Goal: Transaction & Acquisition: Book appointment/travel/reservation

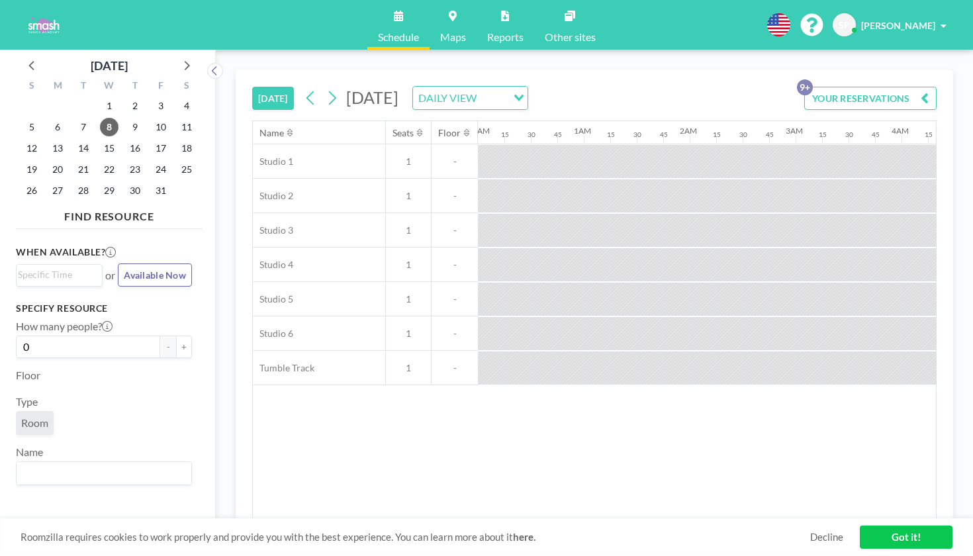
scroll to position [0, 1054]
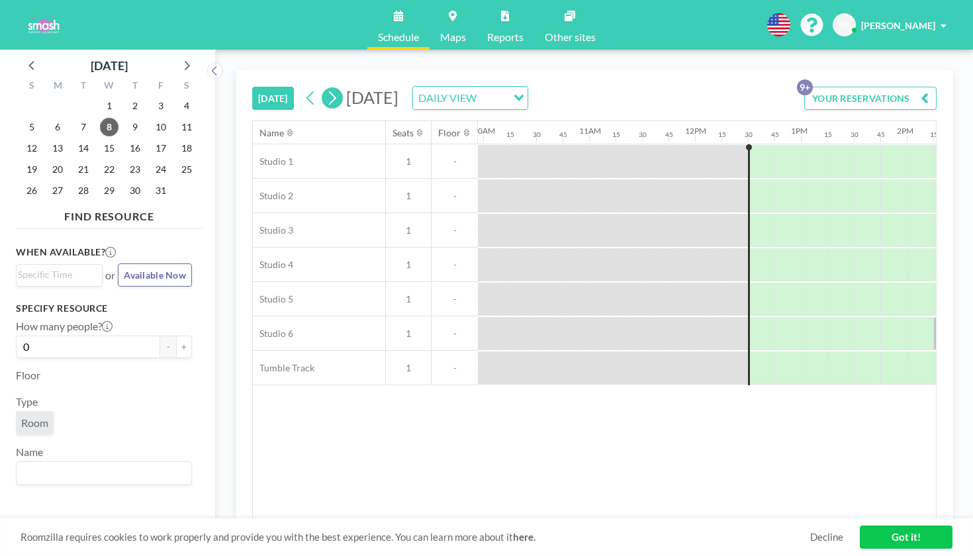
click at [326, 88] on icon at bounding box center [332, 98] width 13 height 20
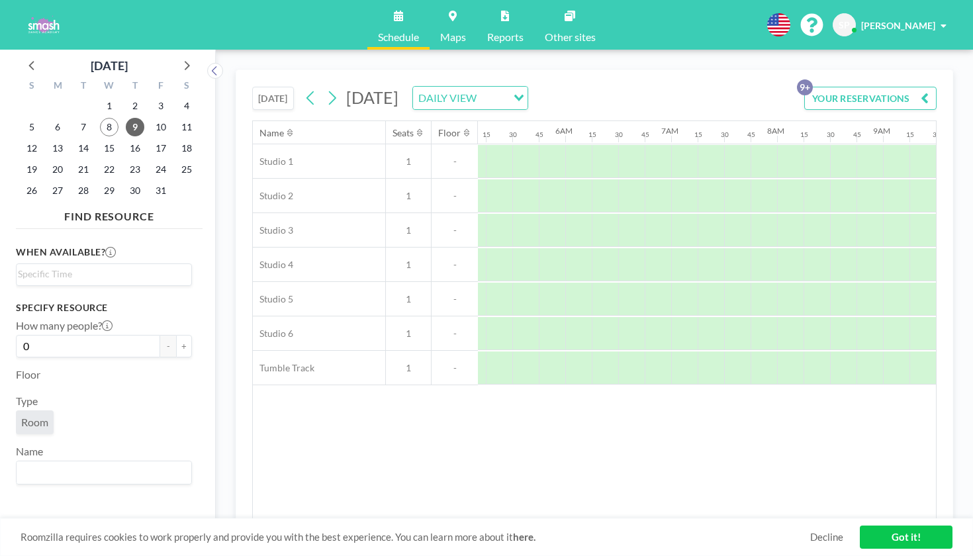
scroll to position [0, 709]
click at [304, 88] on icon at bounding box center [310, 98] width 13 height 20
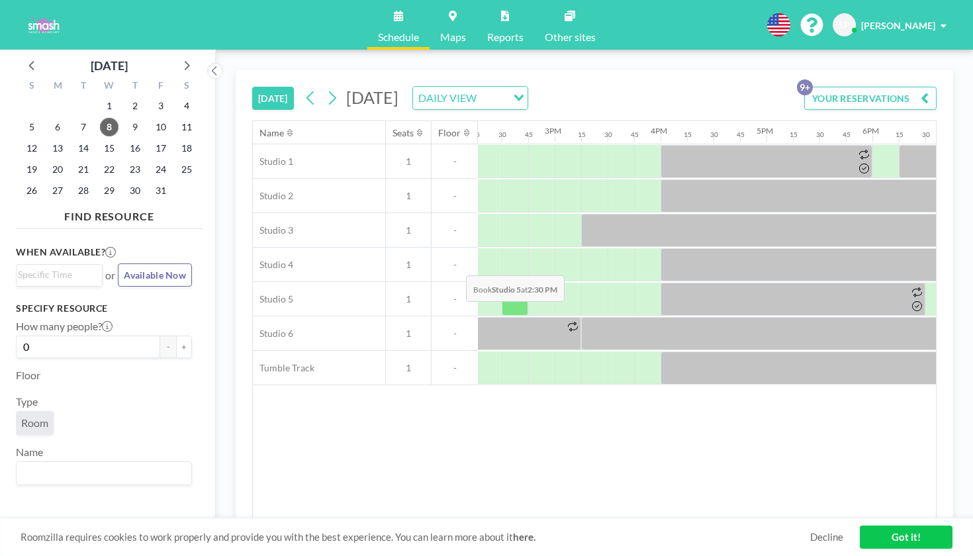
scroll to position [0, 1512]
click at [329, 91] on icon at bounding box center [332, 98] width 7 height 14
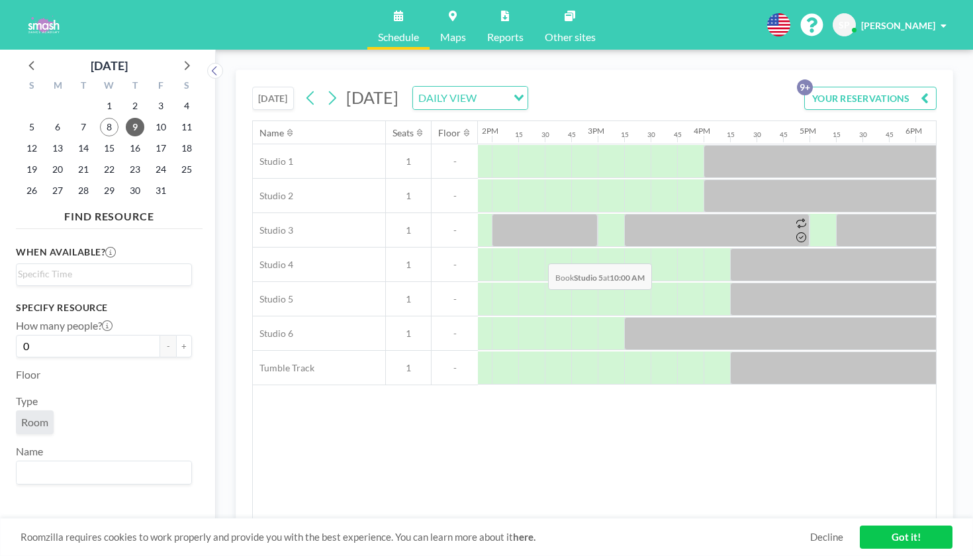
scroll to position [0, 1509]
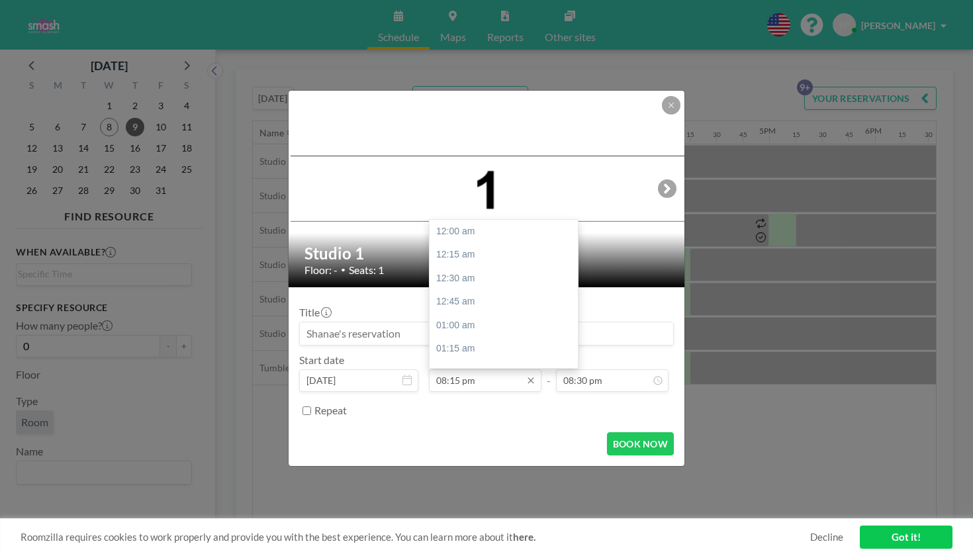
scroll to position [1662, 0]
click at [474, 489] on div "08:30 pm" at bounding box center [506, 501] width 152 height 24
type input "08:30 pm"
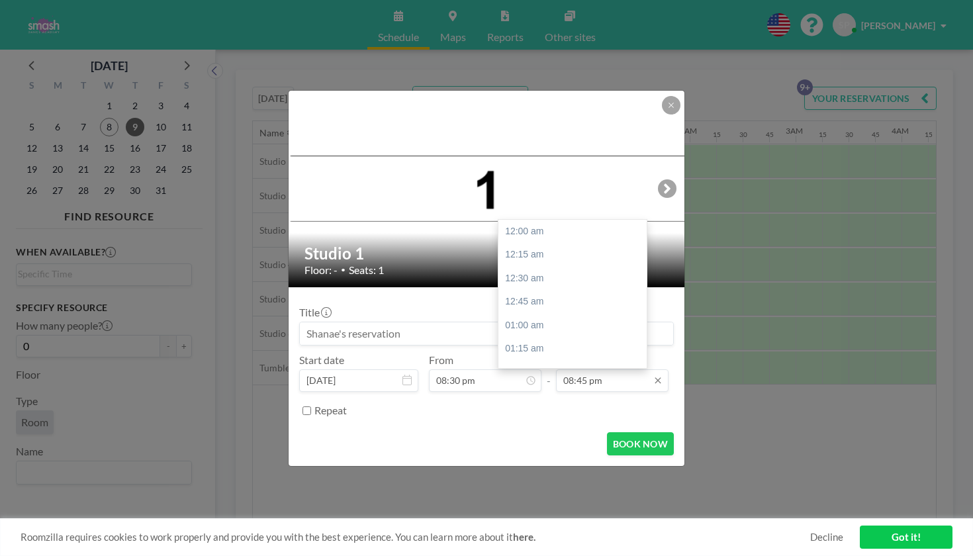
scroll to position [1703, 0]
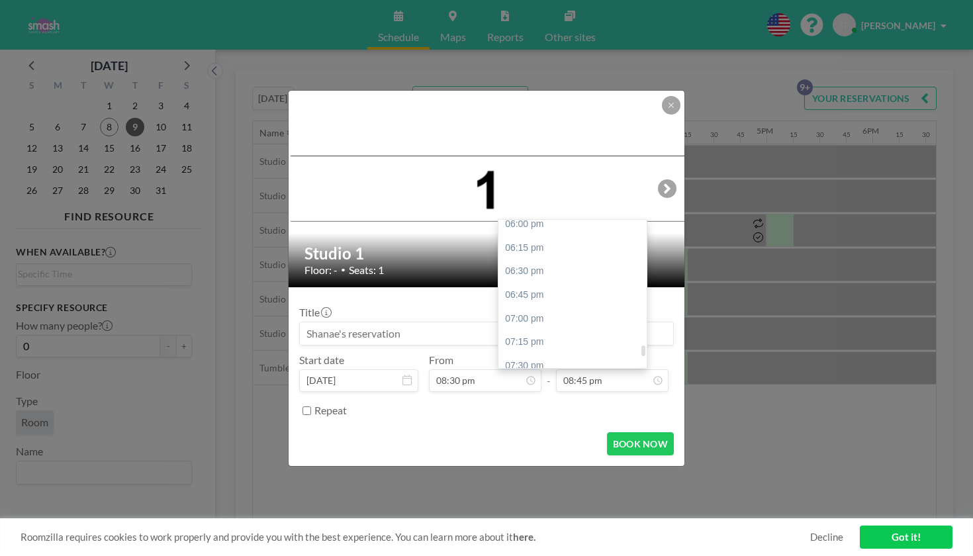
click at [517, 543] on div "09:30 pm" at bounding box center [574, 555] width 152 height 24
type input "09:30 pm"
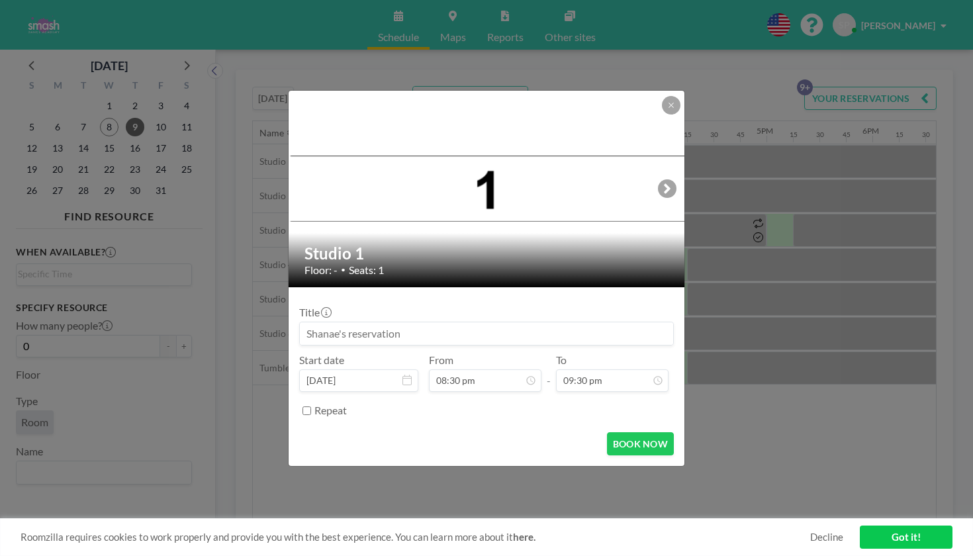
click at [452, 322] on input at bounding box center [486, 333] width 373 height 23
click at [426, 322] on input "shanae- private" at bounding box center [486, 333] width 373 height 23
click at [499, 326] on input "shanae- private lesson with the [PERSON_NAME]" at bounding box center [486, 333] width 373 height 23
type input "shanae- private lesson with the [PERSON_NAME] sisters"
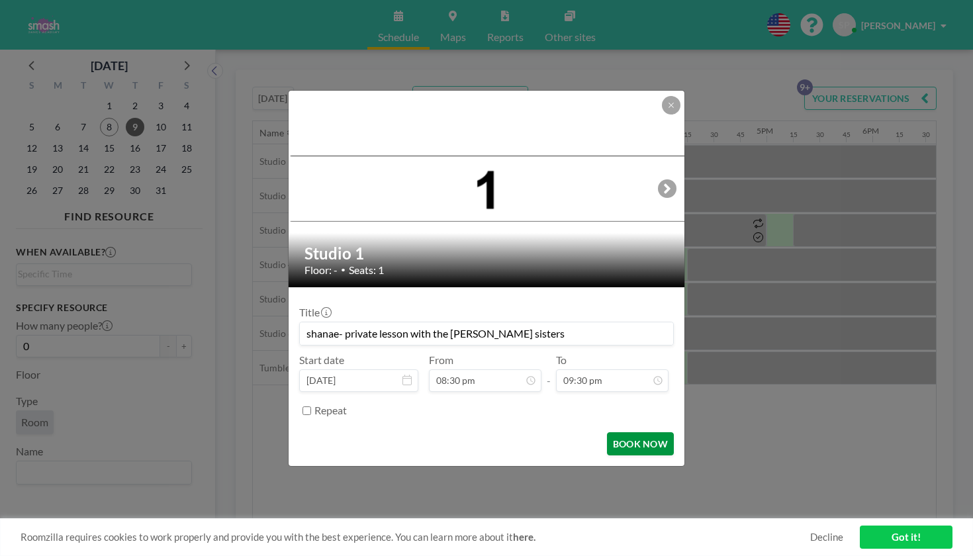
click at [611, 432] on button "BOOK NOW" at bounding box center [640, 443] width 67 height 23
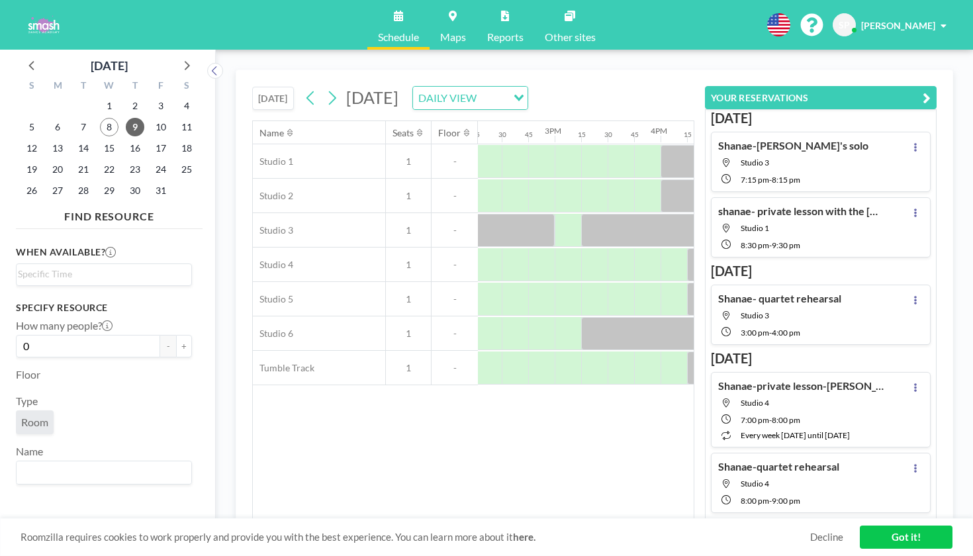
click at [553, 437] on div "Name Seats Floor 12AM 15 30 45 1AM 15 30 45 2AM 15 30 45 3AM 15 30 45 4AM 15 30…" at bounding box center [473, 320] width 441 height 398
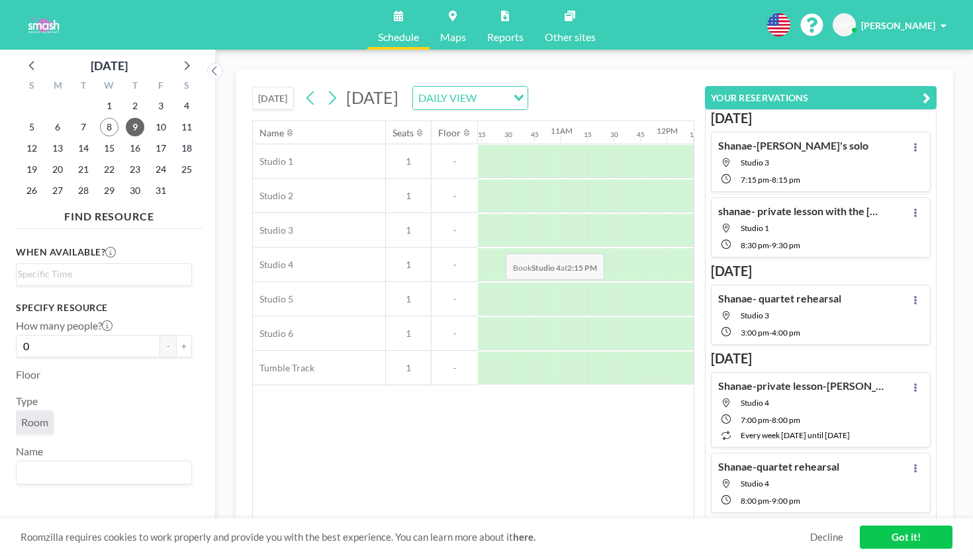
scroll to position [0, 1088]
click at [846, 179] on div at bounding box center [859, 195] width 26 height 33
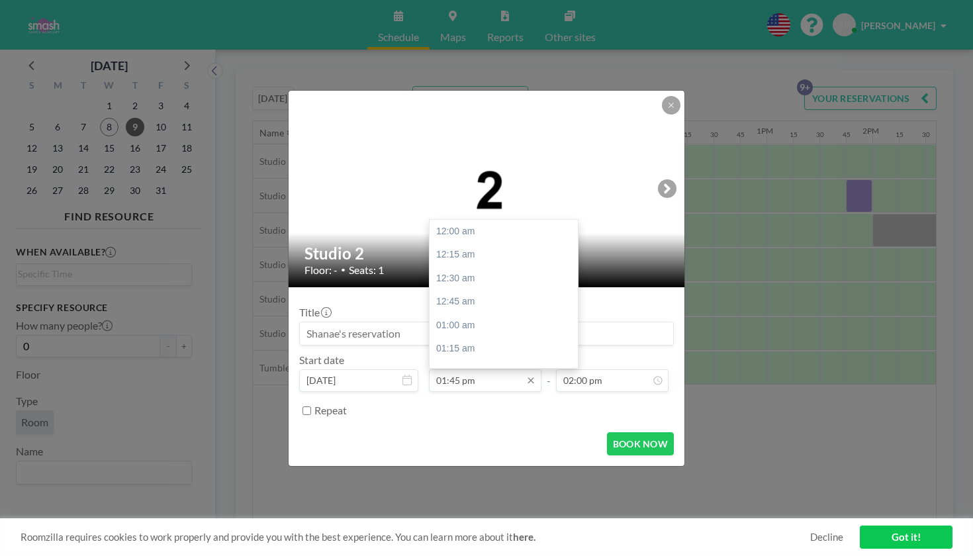
scroll to position [1128, 0]
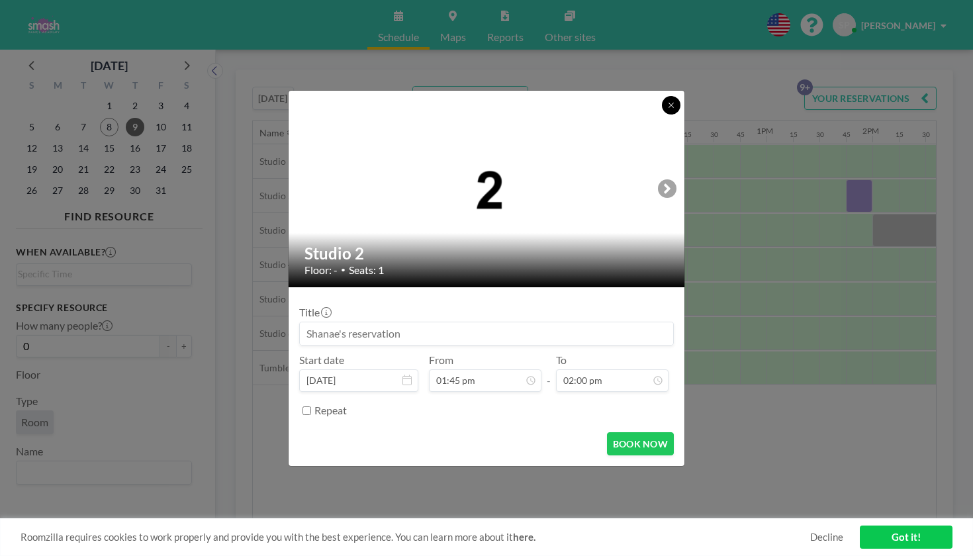
click at [668, 107] on icon at bounding box center [670, 105] width 5 height 5
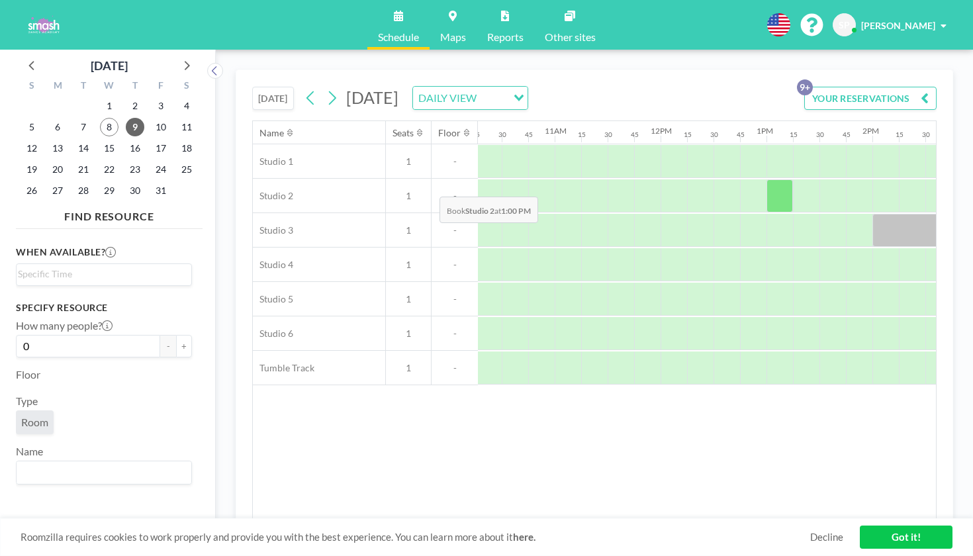
click at [766, 179] on div at bounding box center [779, 195] width 26 height 33
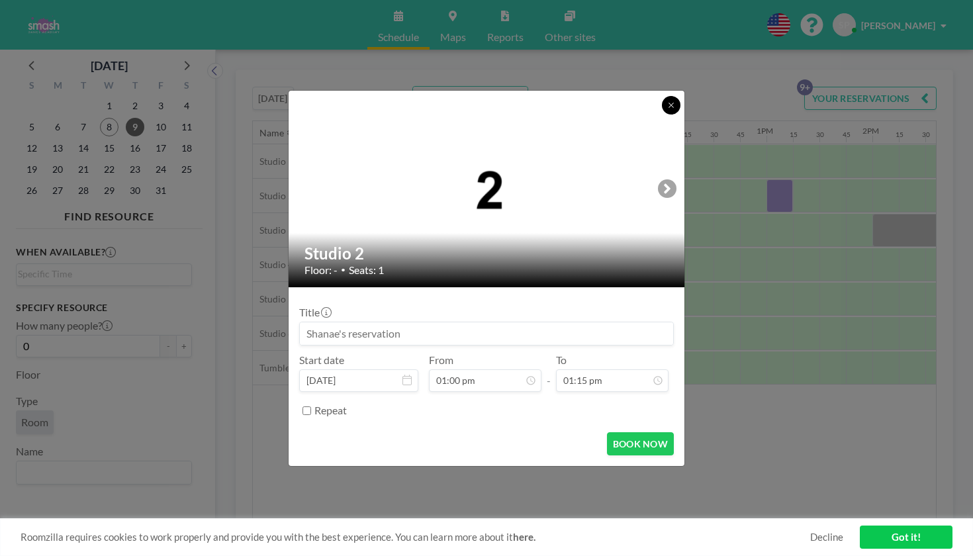
click at [667, 109] on icon at bounding box center [671, 105] width 8 height 8
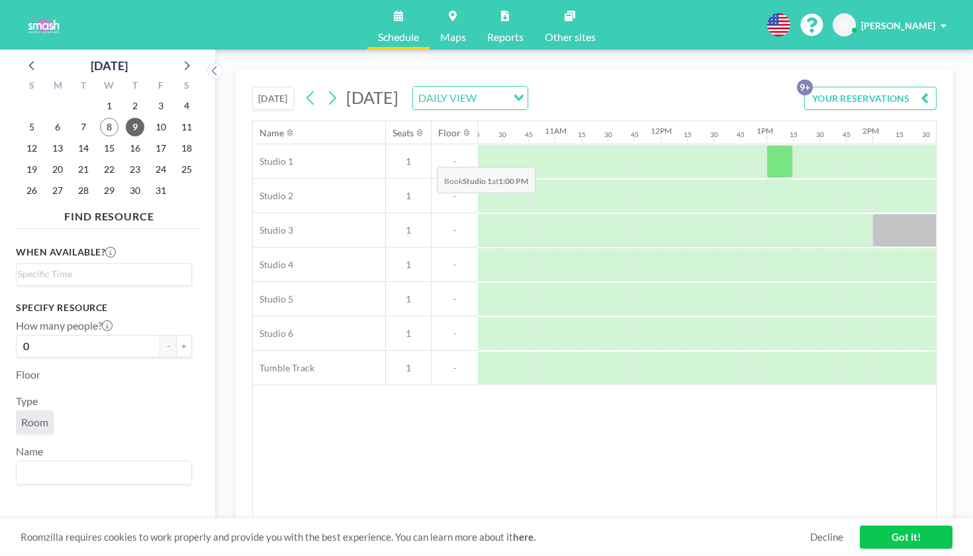
click at [766, 145] on div at bounding box center [779, 161] width 26 height 33
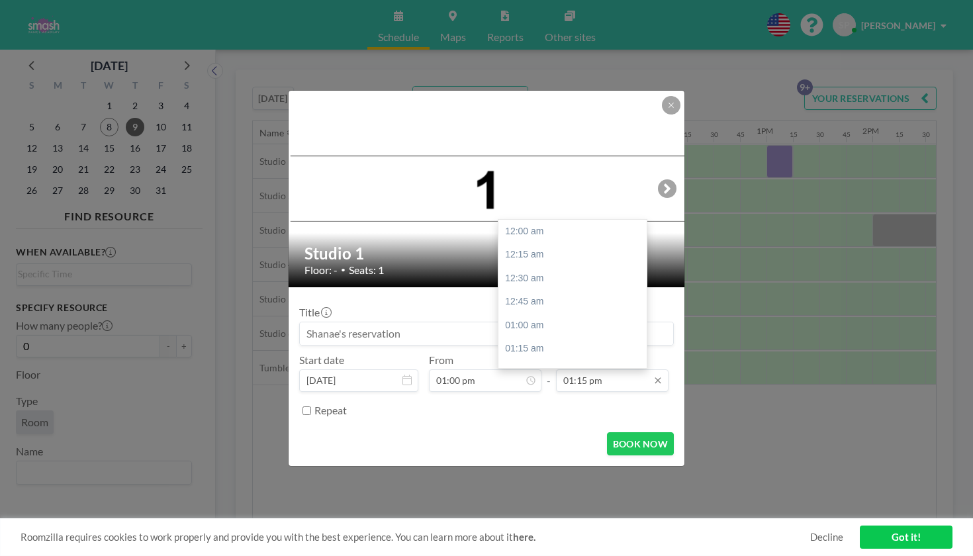
scroll to position [1087, 0]
click at [527, 451] on div "02:00 pm" at bounding box center [574, 463] width 152 height 24
type input "02:00 pm"
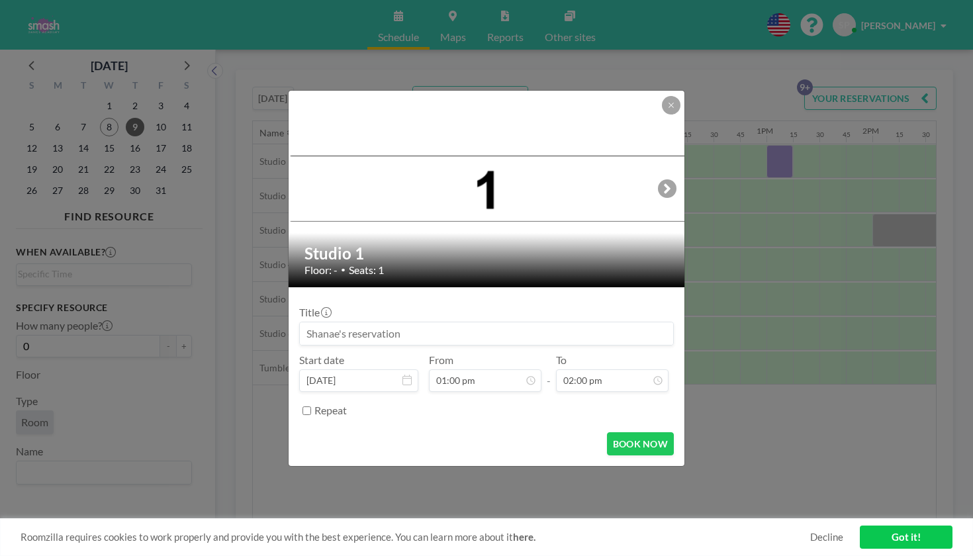
click at [375, 322] on input at bounding box center [486, 333] width 373 height 23
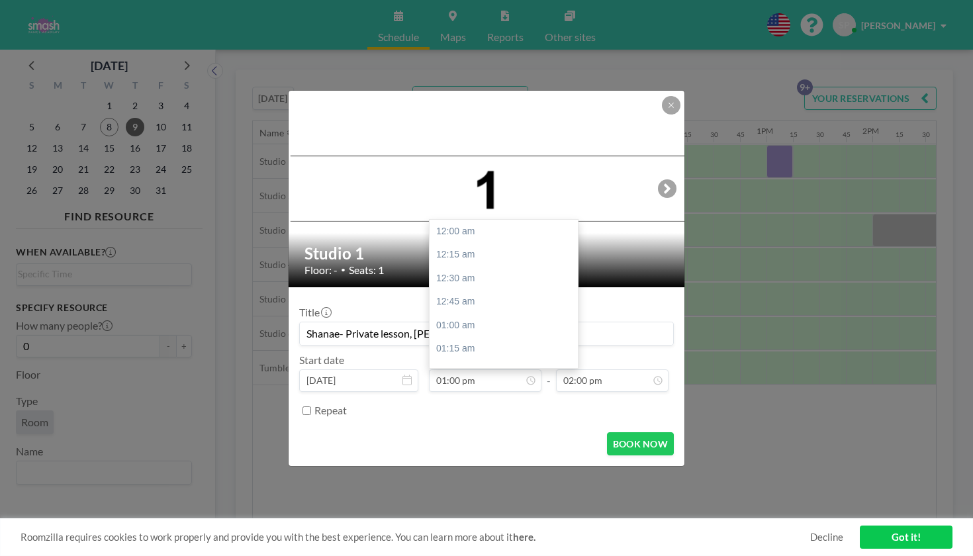
scroll to position [1067, 0]
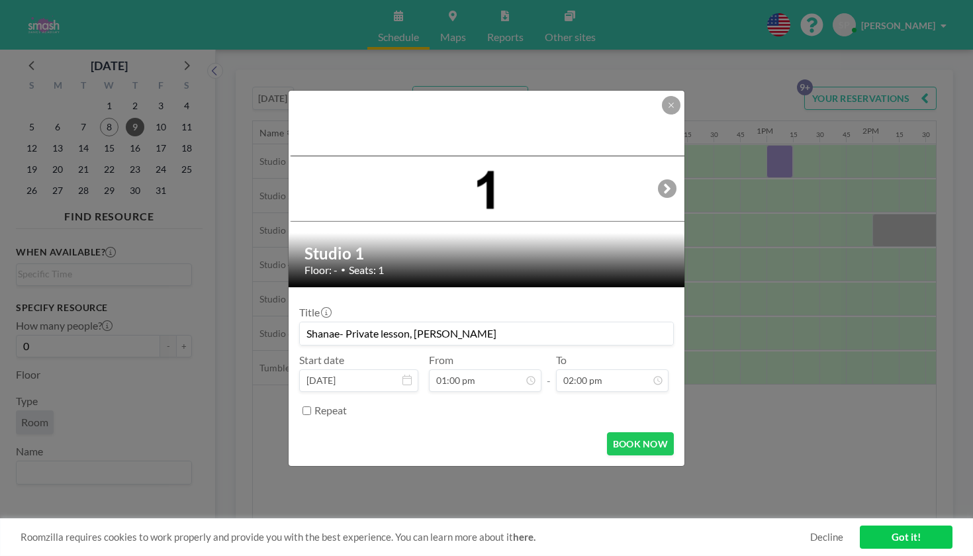
type input "Shanae- Private lesson, [PERSON_NAME]"
click at [311, 406] on input "Repeat" at bounding box center [306, 410] width 9 height 9
checkbox input "true"
type input "Shanae- Private lesson, [PERSON_NAME]"
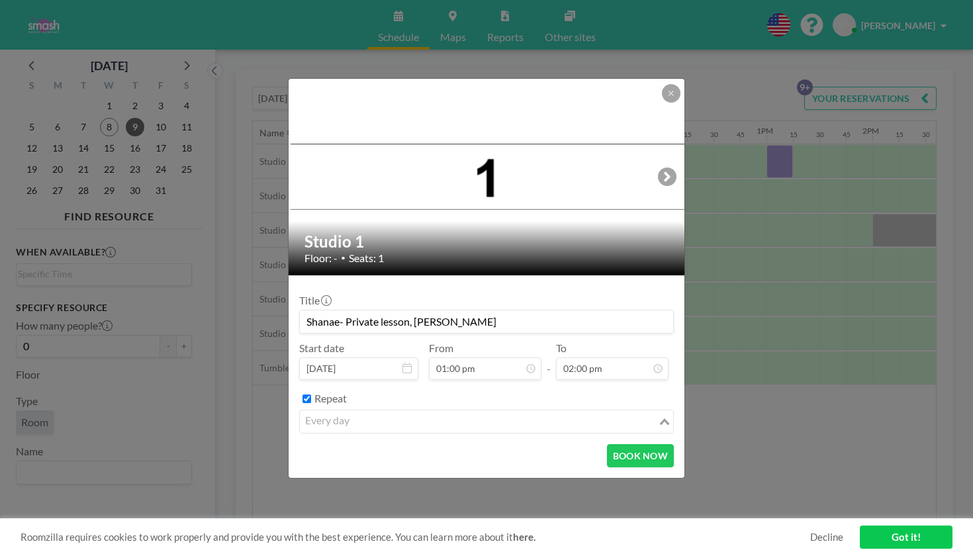
click at [660, 418] on icon "Search for option" at bounding box center [664, 421] width 9 height 7
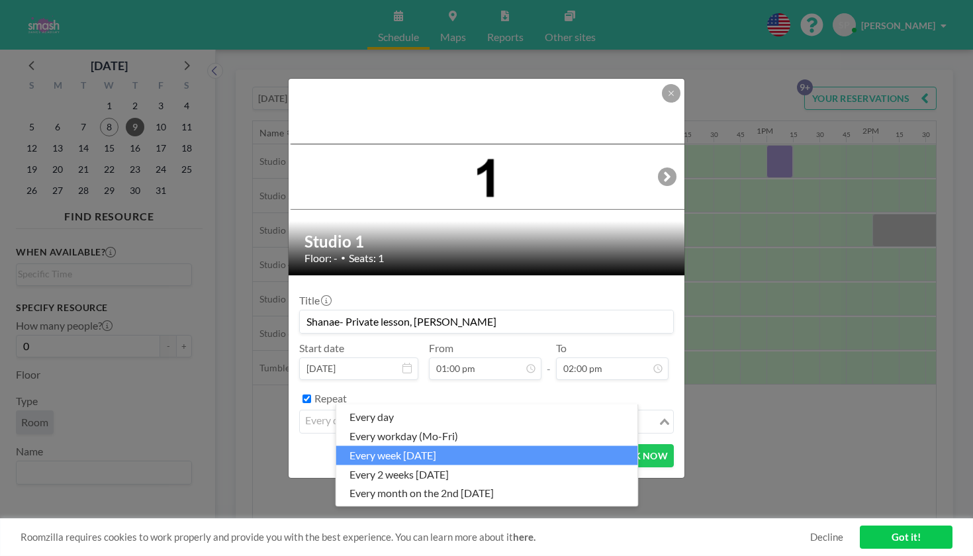
click at [474, 451] on li "every week [DATE]" at bounding box center [487, 454] width 302 height 19
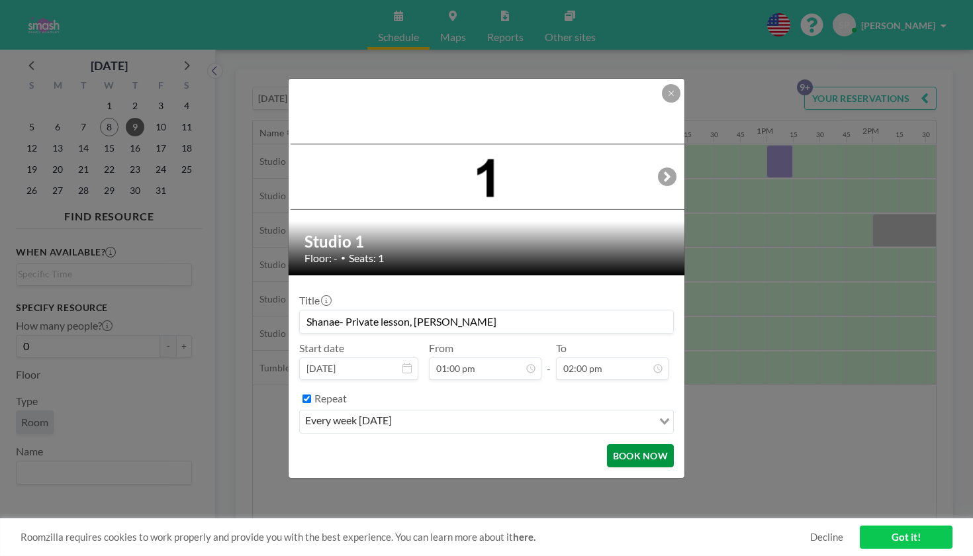
click at [608, 444] on button "BOOK NOW" at bounding box center [640, 455] width 67 height 23
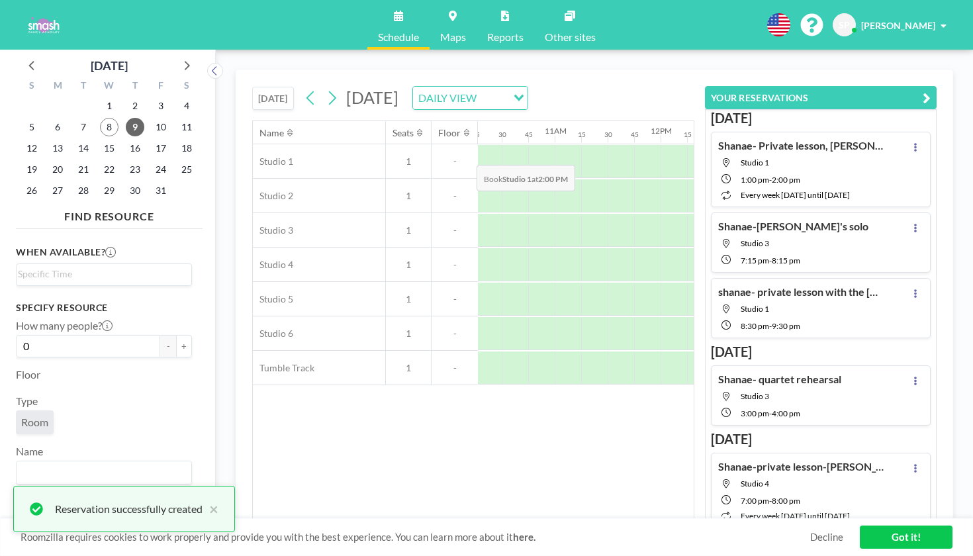
click at [872, 145] on div at bounding box center [885, 161] width 26 height 33
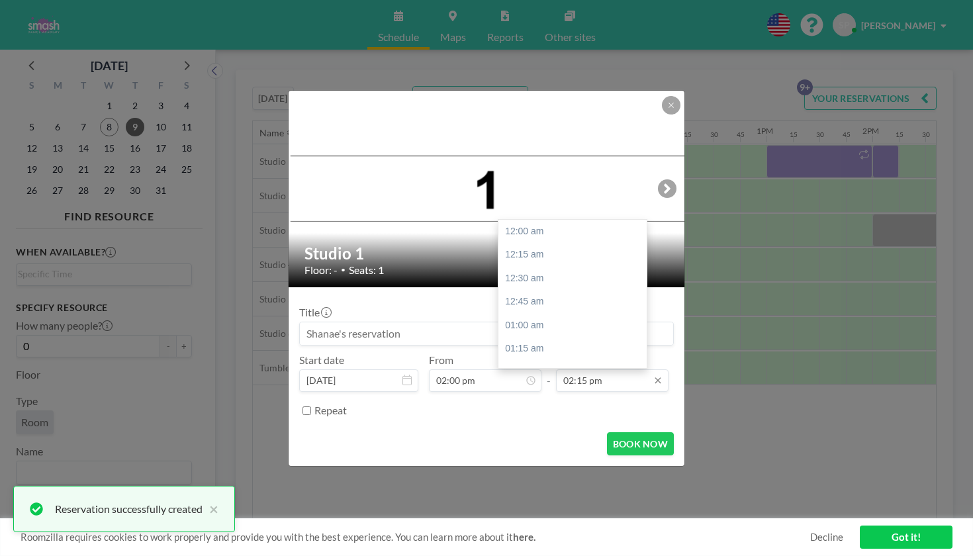
scroll to position [1169, 0]
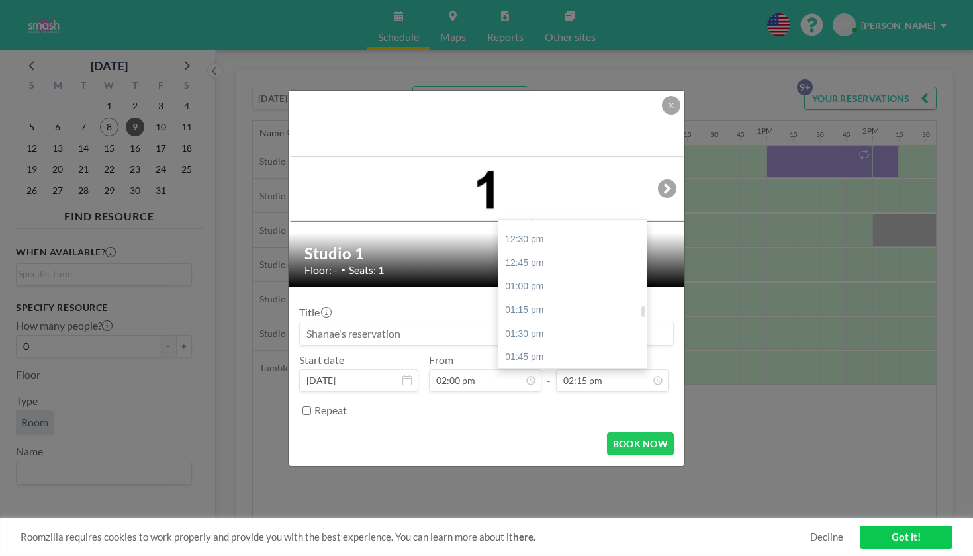
click at [532, 463] on div "03:00 pm" at bounding box center [574, 475] width 152 height 24
type input "03:00 pm"
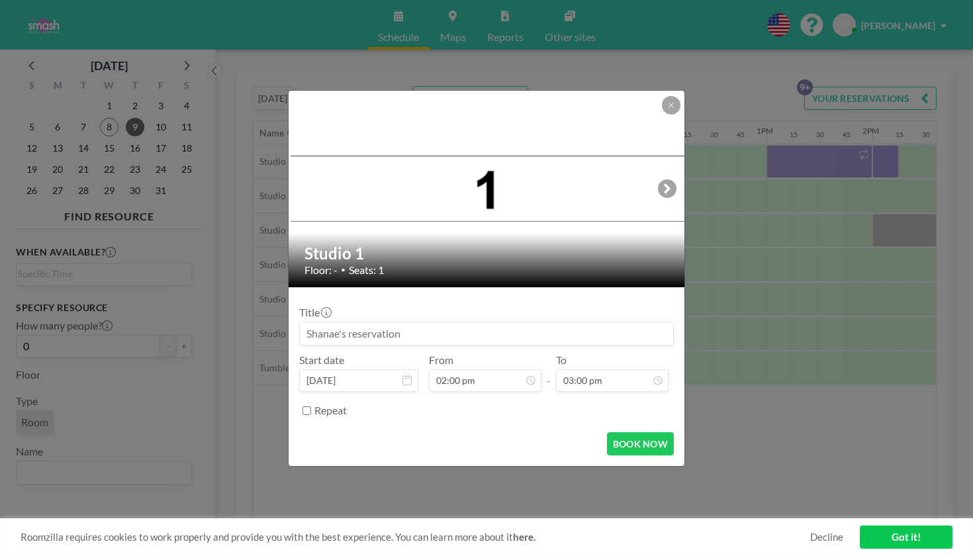
scroll to position [1149, 0]
click at [352, 326] on input at bounding box center [486, 333] width 373 height 23
type input "Shanae- private lesson with [PERSON_NAME]"
click at [311, 406] on input "Repeat" at bounding box center [306, 410] width 9 height 9
checkbox input "true"
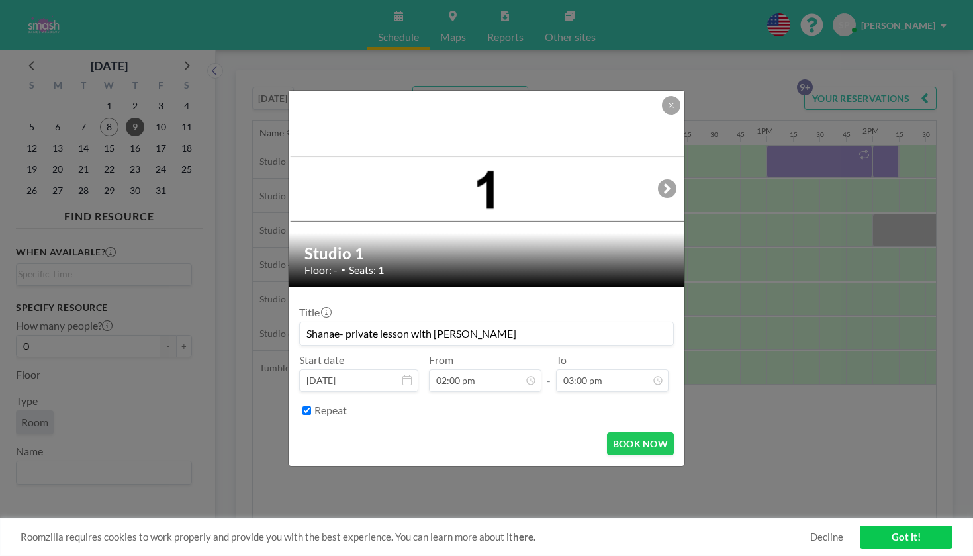
type input "Shanae- private lesson with [PERSON_NAME]"
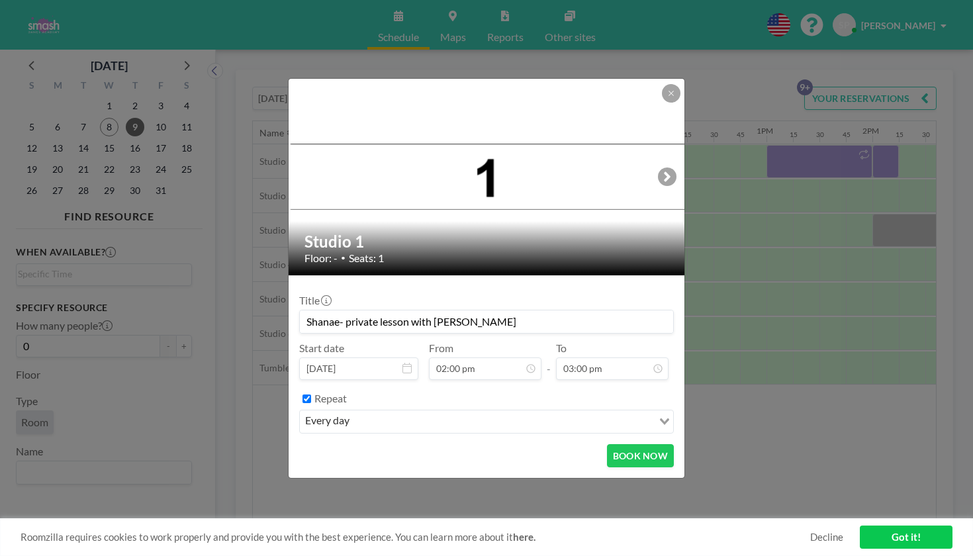
click at [350, 410] on div "every day" at bounding box center [476, 420] width 353 height 20
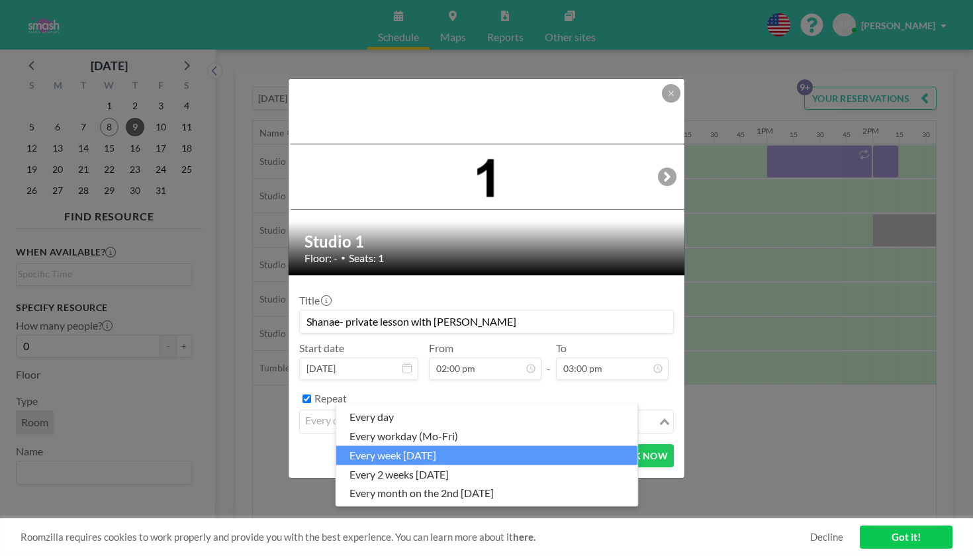
click at [365, 447] on li "every week [DATE]" at bounding box center [487, 454] width 302 height 19
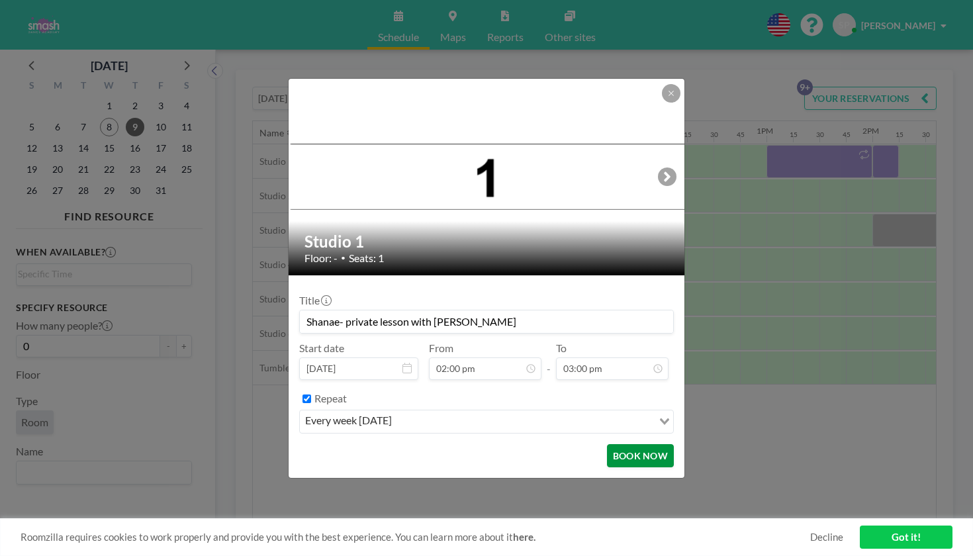
click at [610, 444] on button "BOOK NOW" at bounding box center [640, 455] width 67 height 23
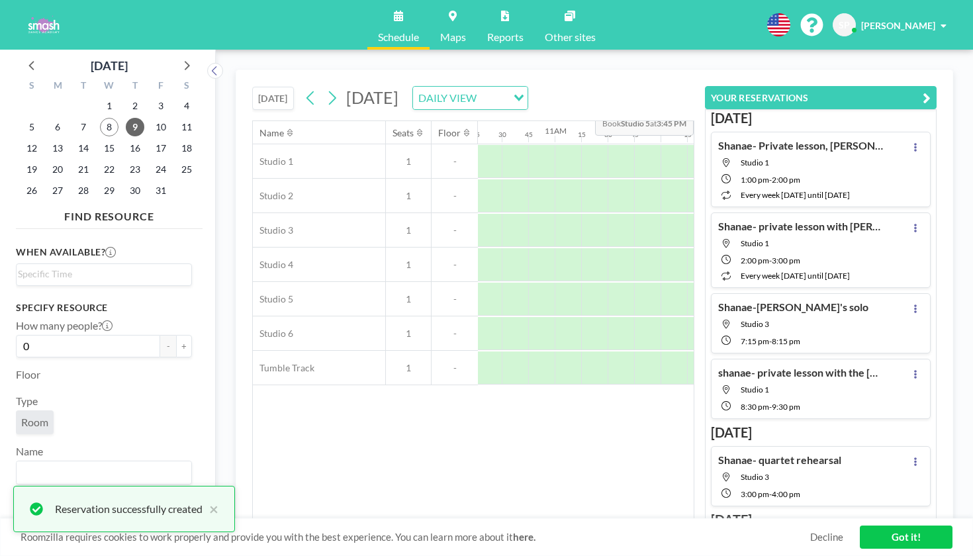
click at [931, 90] on icon "button" at bounding box center [927, 98] width 8 height 16
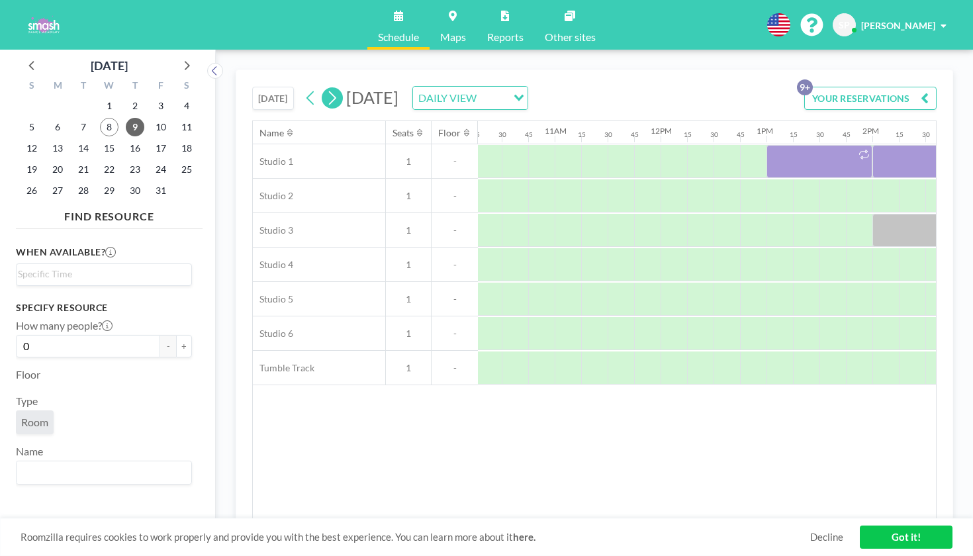
click at [326, 88] on icon at bounding box center [332, 98] width 13 height 20
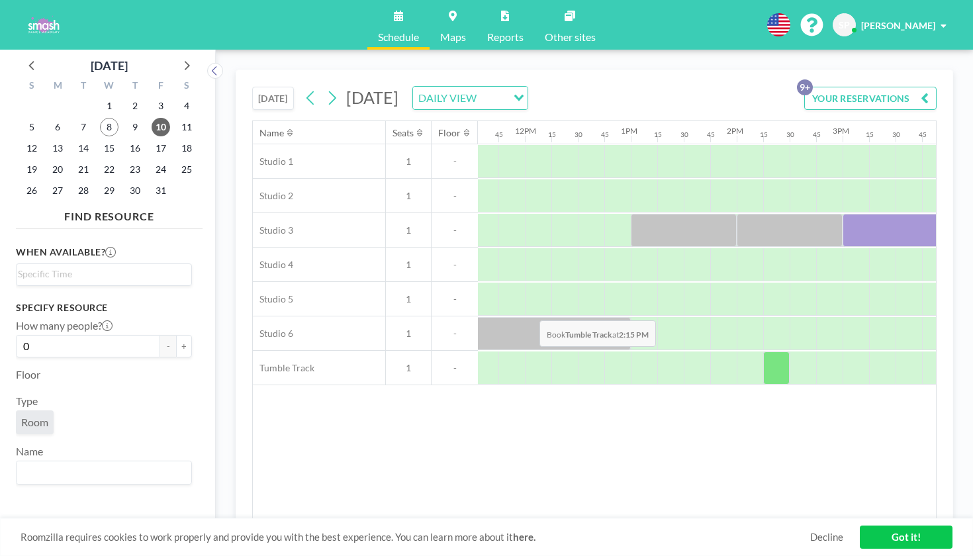
scroll to position [0, 1223]
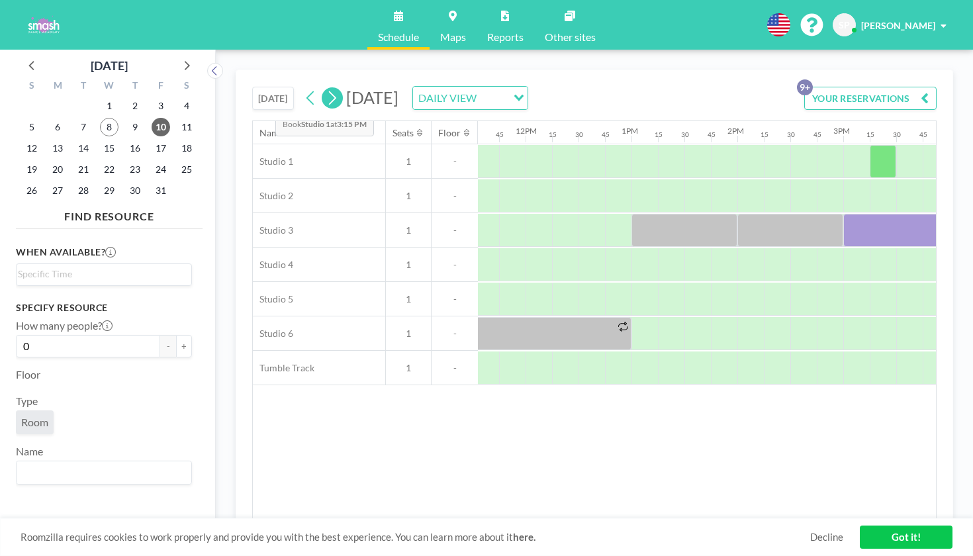
click at [326, 88] on icon at bounding box center [332, 98] width 13 height 20
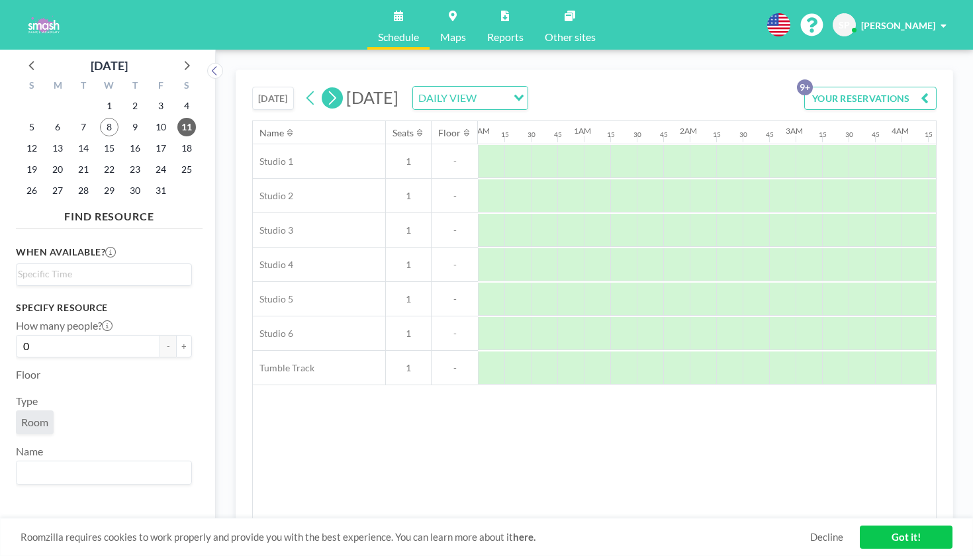
scroll to position [0, 666]
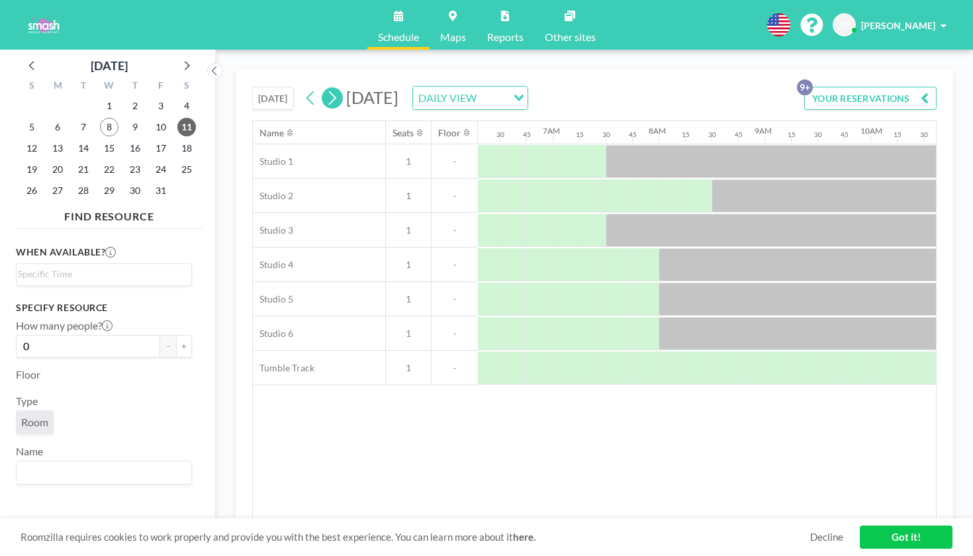
click at [326, 88] on icon at bounding box center [332, 98] width 13 height 20
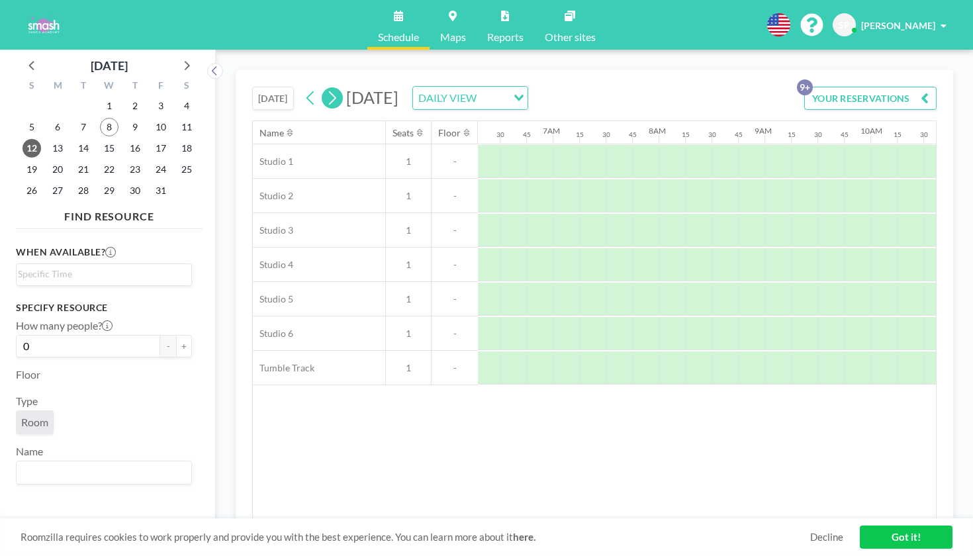
click at [326, 88] on icon at bounding box center [332, 98] width 13 height 20
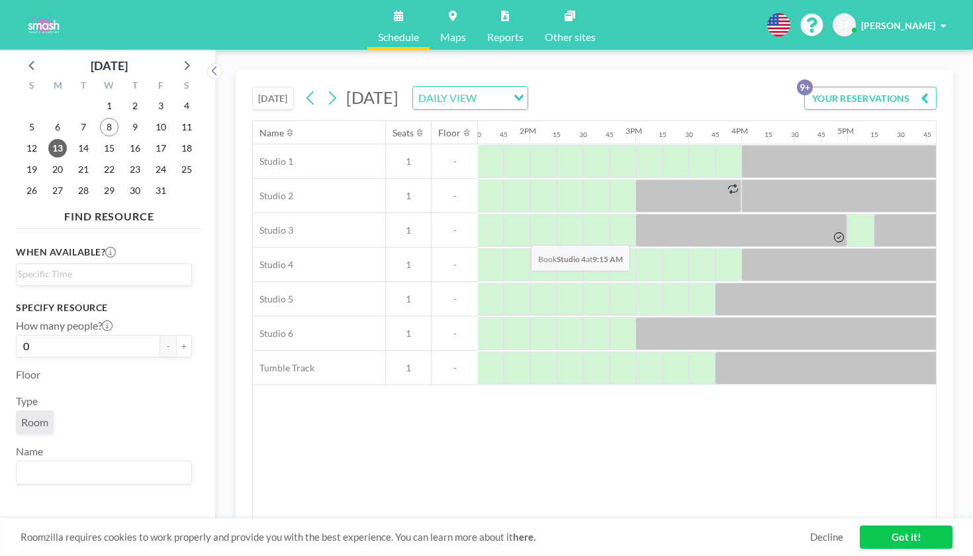
scroll to position [0, 1468]
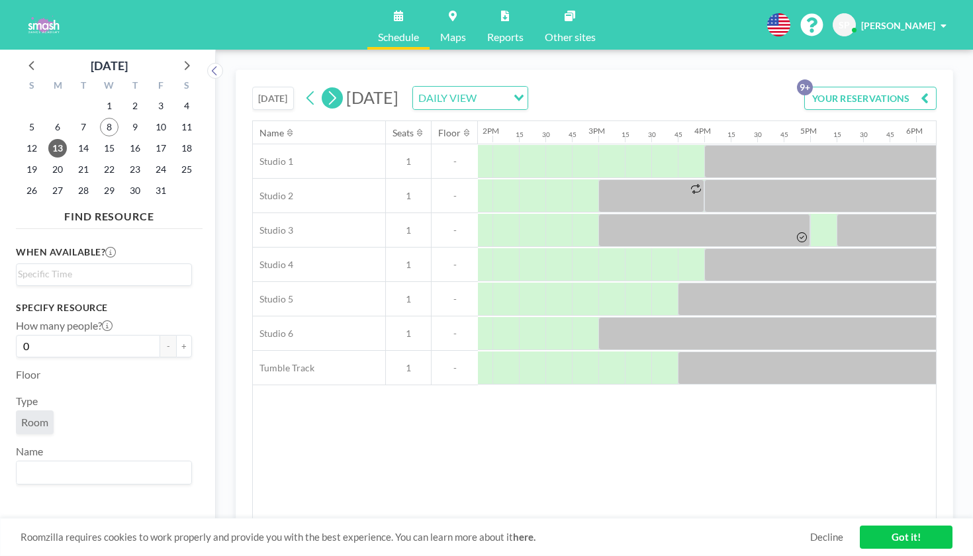
click at [326, 88] on icon at bounding box center [332, 98] width 13 height 20
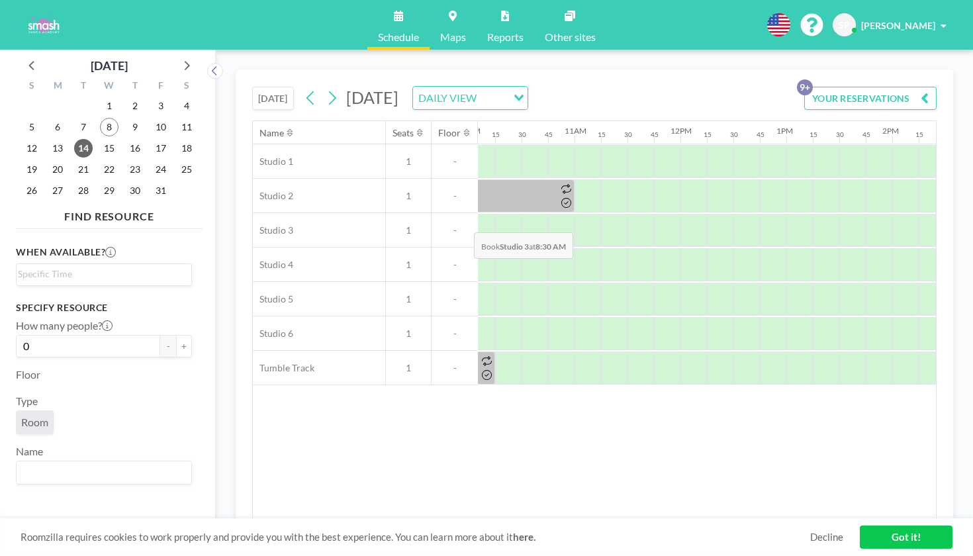
scroll to position [0, 1066]
click at [326, 88] on icon at bounding box center [332, 98] width 13 height 20
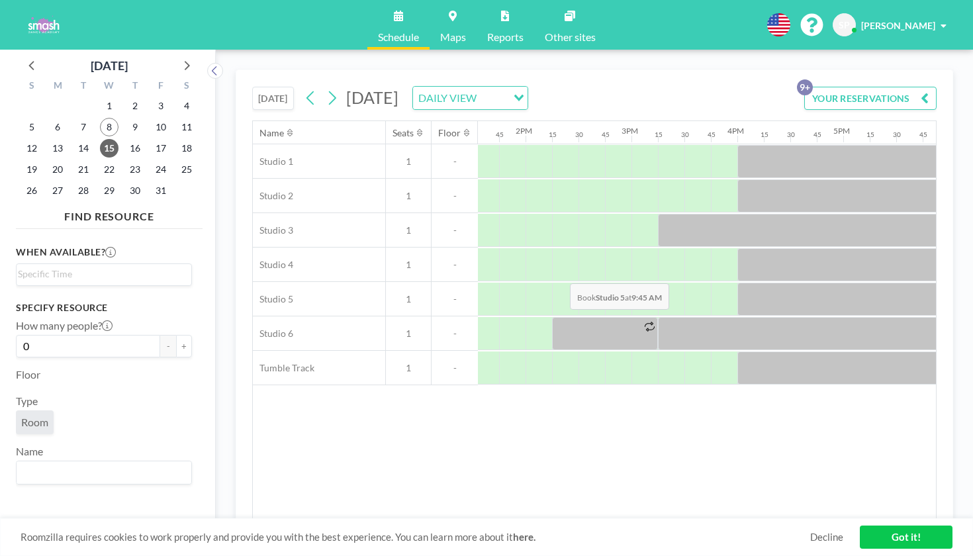
scroll to position [0, 1440]
click at [329, 91] on icon at bounding box center [332, 98] width 7 height 14
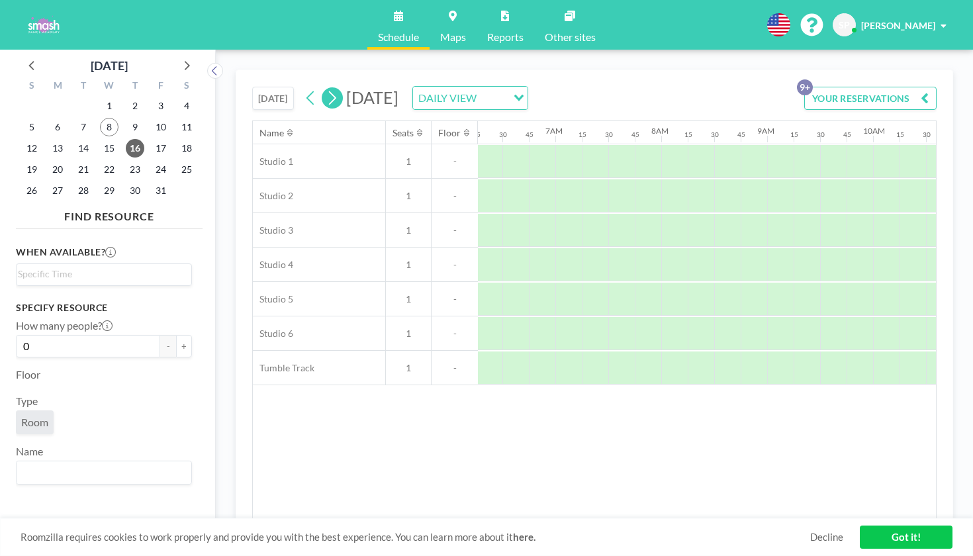
scroll to position [0, 666]
click at [329, 91] on icon at bounding box center [332, 98] width 7 height 14
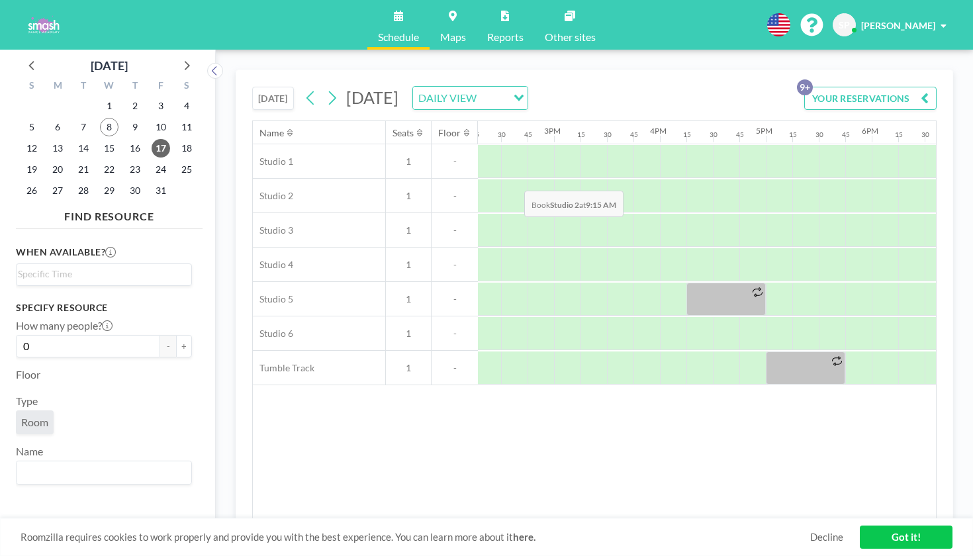
scroll to position [0, 1512]
click at [326, 88] on icon at bounding box center [332, 98] width 13 height 20
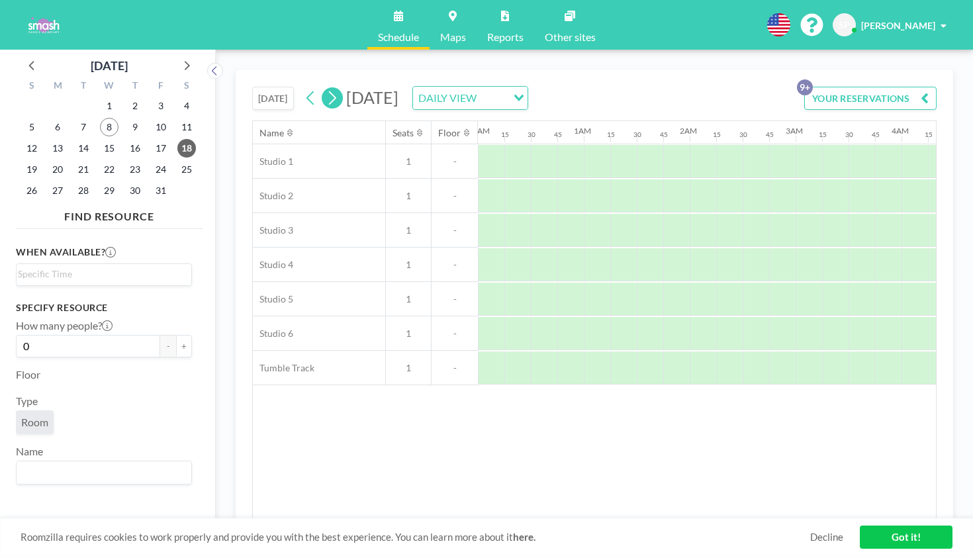
scroll to position [0, 666]
click at [326, 88] on icon at bounding box center [332, 98] width 13 height 20
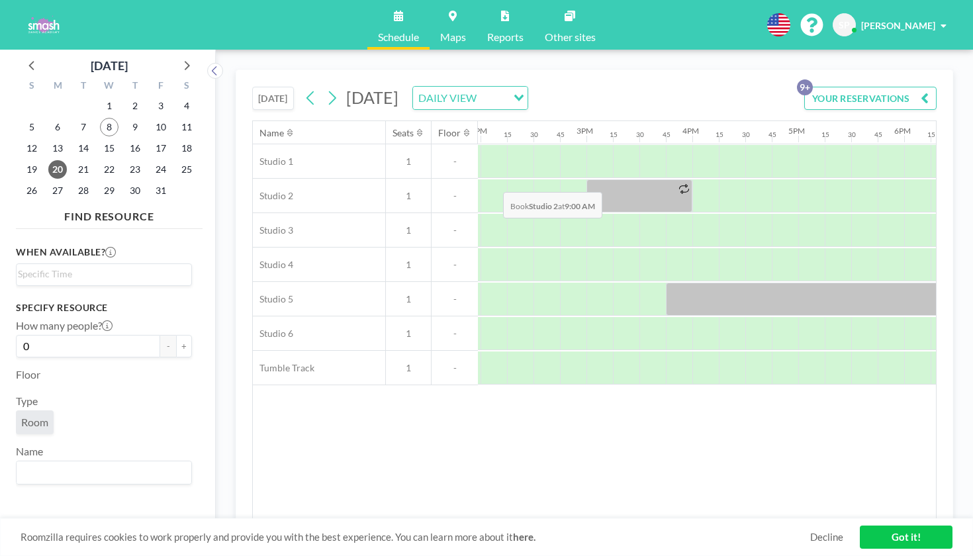
scroll to position [0, 1485]
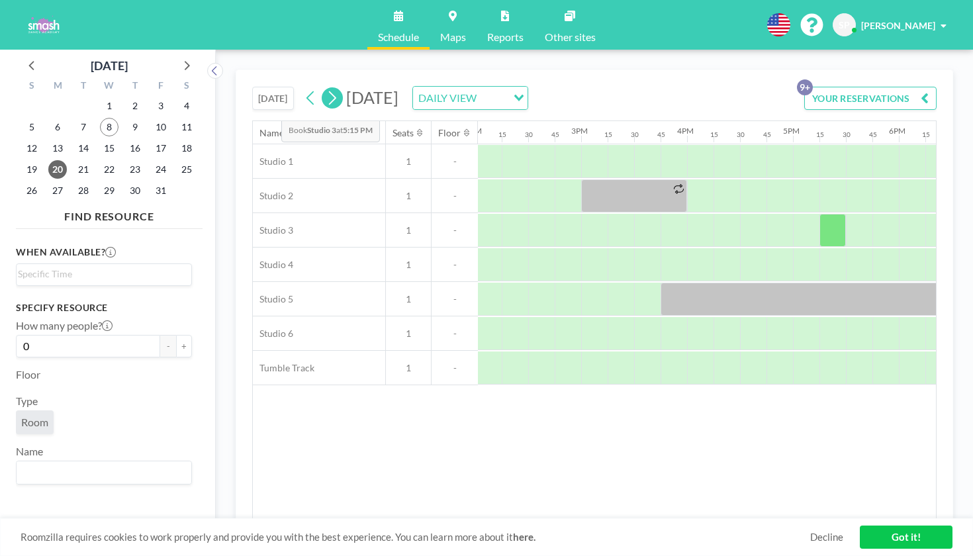
click at [322, 87] on button at bounding box center [332, 97] width 21 height 21
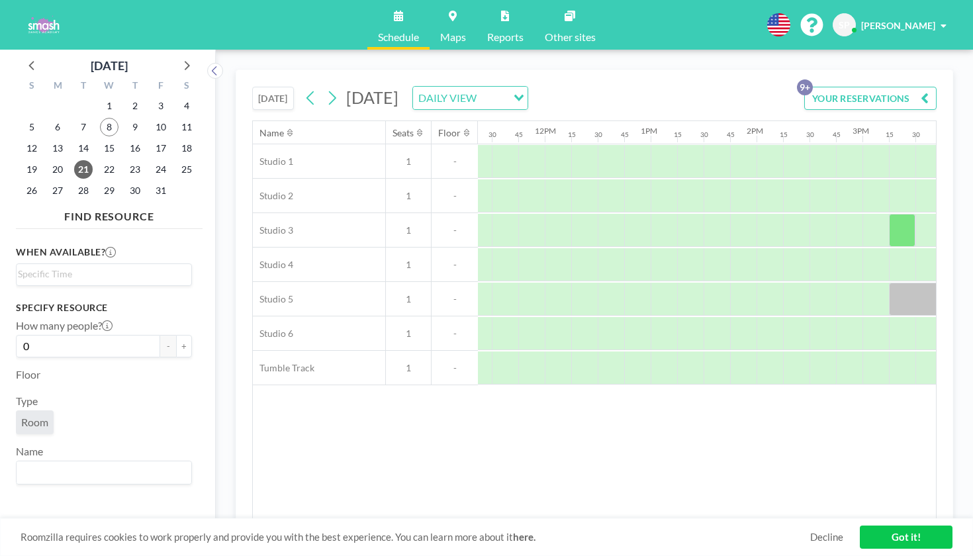
scroll to position [0, 1201]
click at [329, 91] on icon at bounding box center [332, 98] width 7 height 14
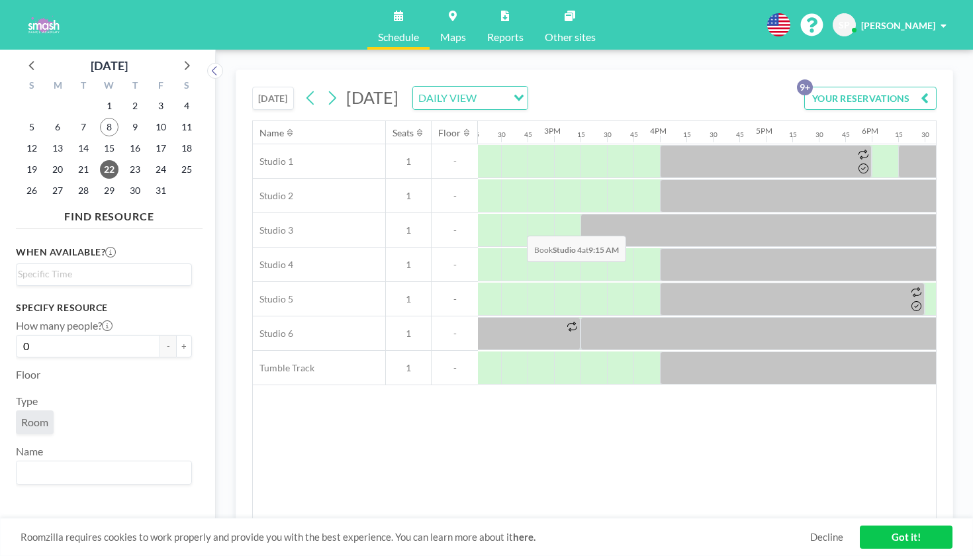
scroll to position [0, 1512]
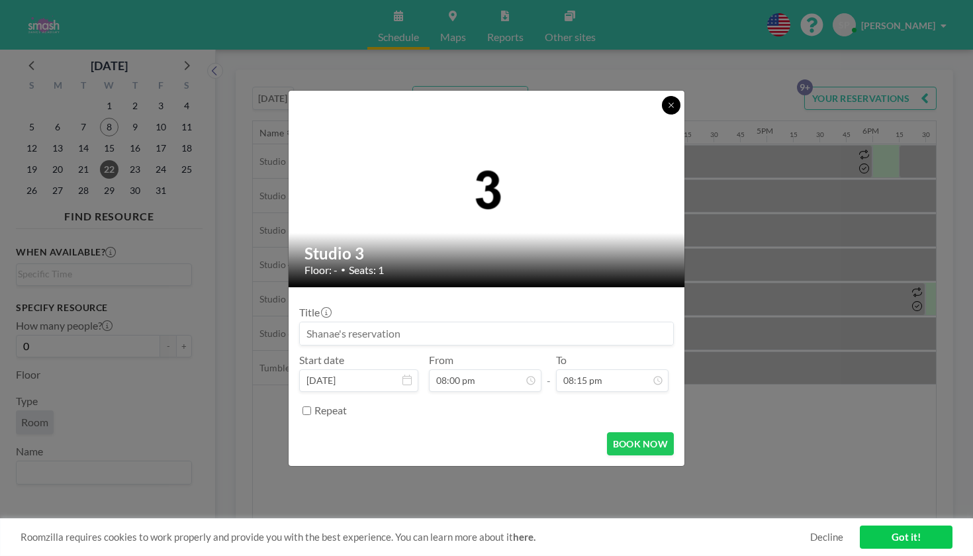
click at [662, 114] on button at bounding box center [671, 105] width 19 height 19
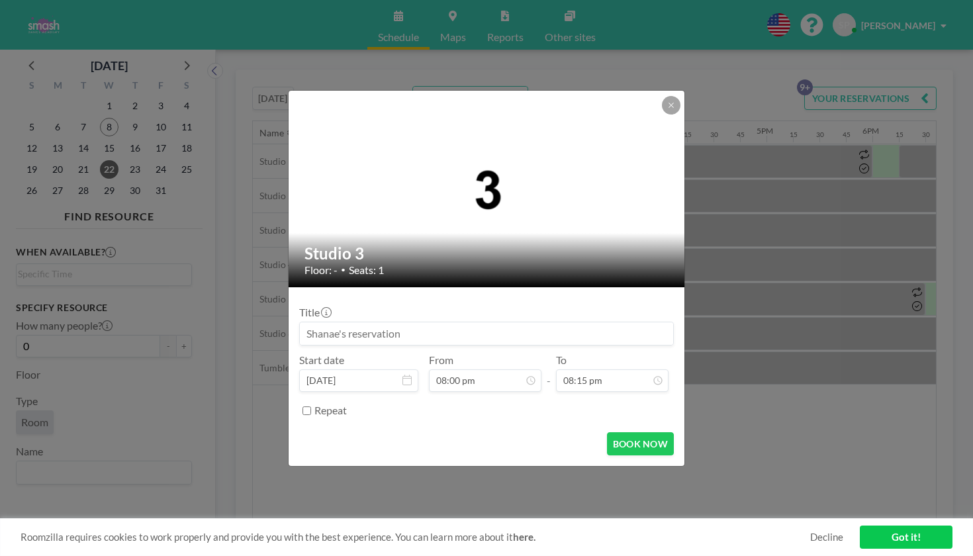
click at [384, 322] on input at bounding box center [486, 333] width 373 height 23
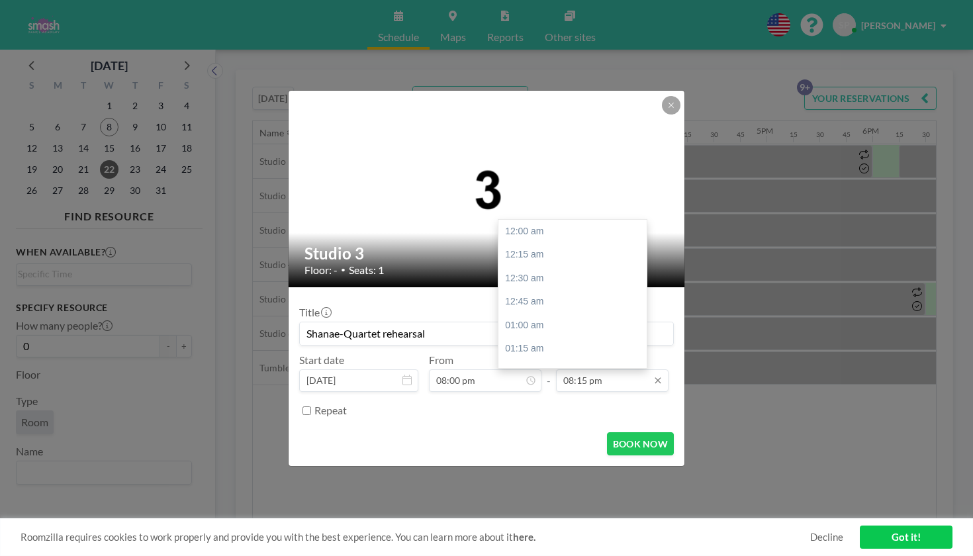
scroll to position [1662, 0]
type input "Shanae-Quartet rehearsal"
click at [511, 536] on div "09:00 pm" at bounding box center [574, 548] width 152 height 24
type input "09:00 pm"
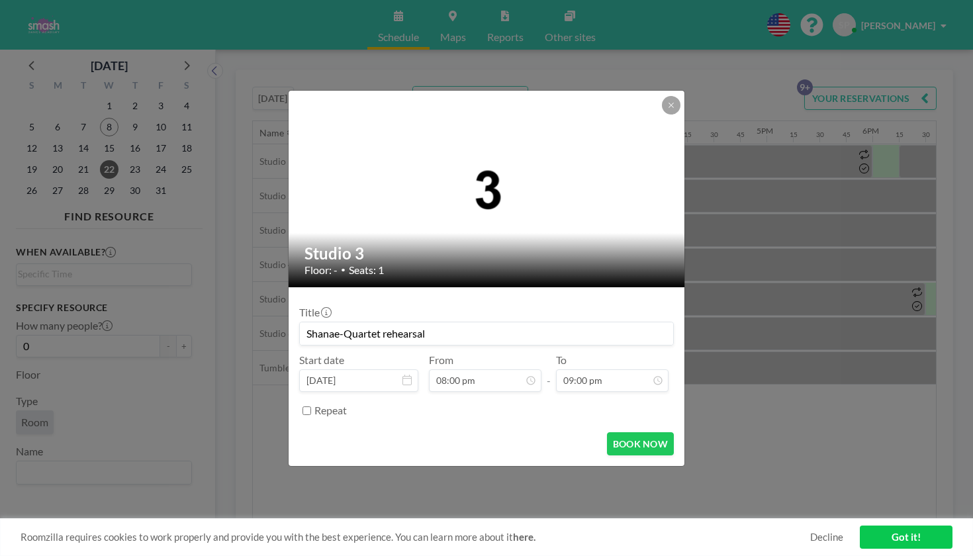
click at [450, 323] on input "Shanae-Quartet rehearsal" at bounding box center [486, 333] width 373 height 23
type input "[PERSON_NAME]-Quartet rehearsal showcase"
click at [612, 432] on button "BOOK NOW" at bounding box center [640, 443] width 67 height 23
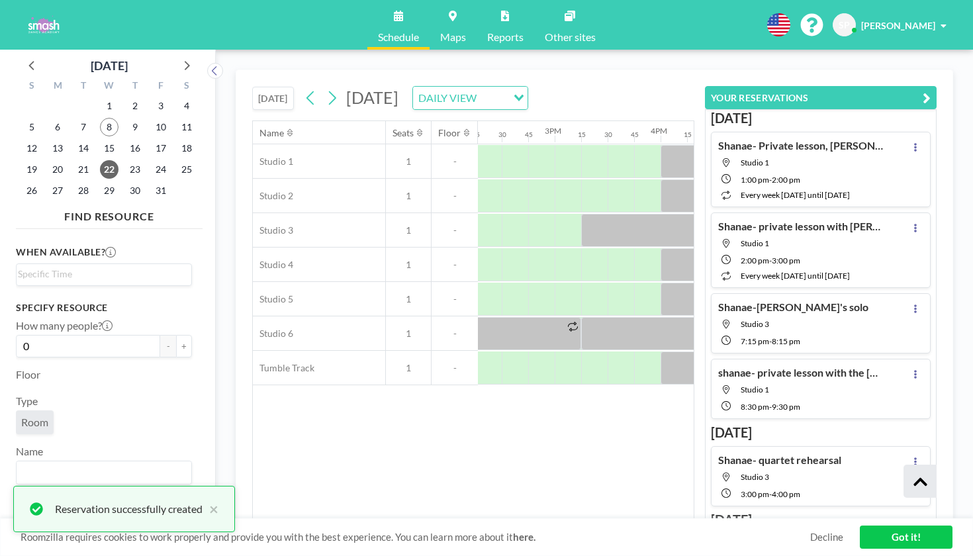
scroll to position [365, 0]
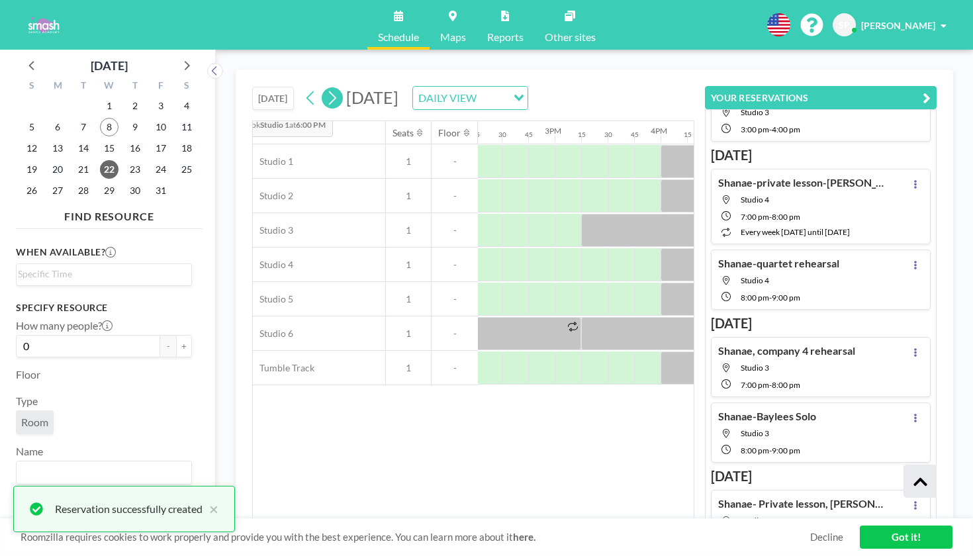
click at [326, 88] on icon at bounding box center [332, 98] width 13 height 20
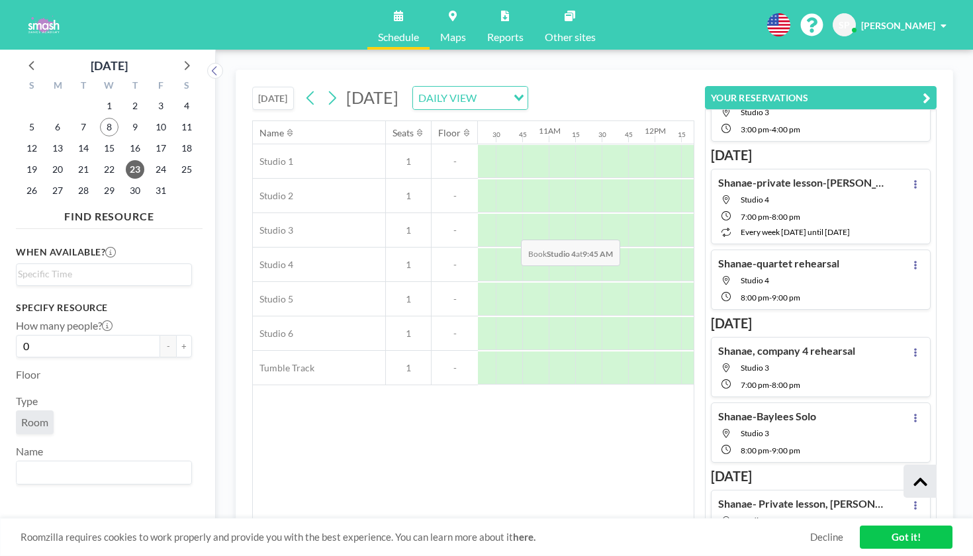
scroll to position [0, 1113]
click at [326, 88] on icon at bounding box center [332, 98] width 13 height 20
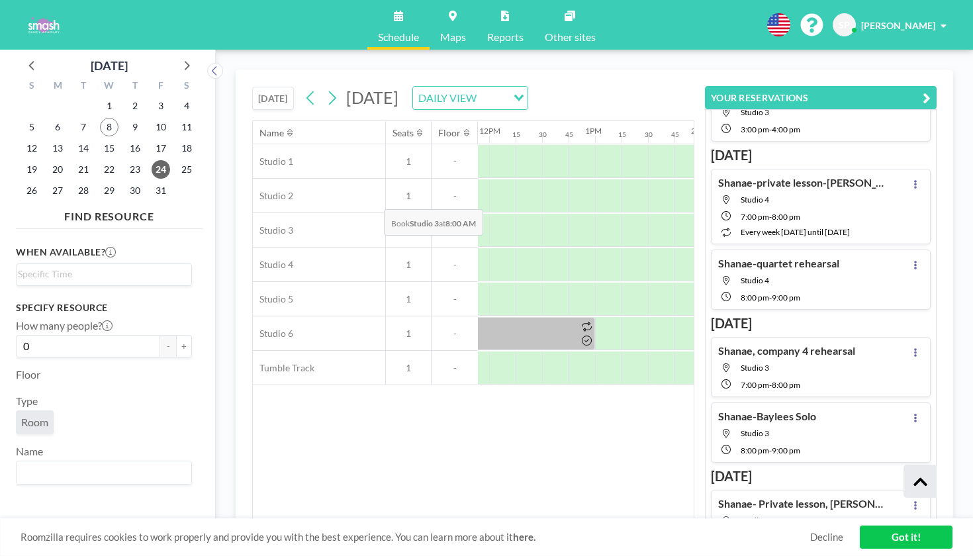
scroll to position [0, 1253]
click at [329, 91] on icon at bounding box center [332, 98] width 7 height 14
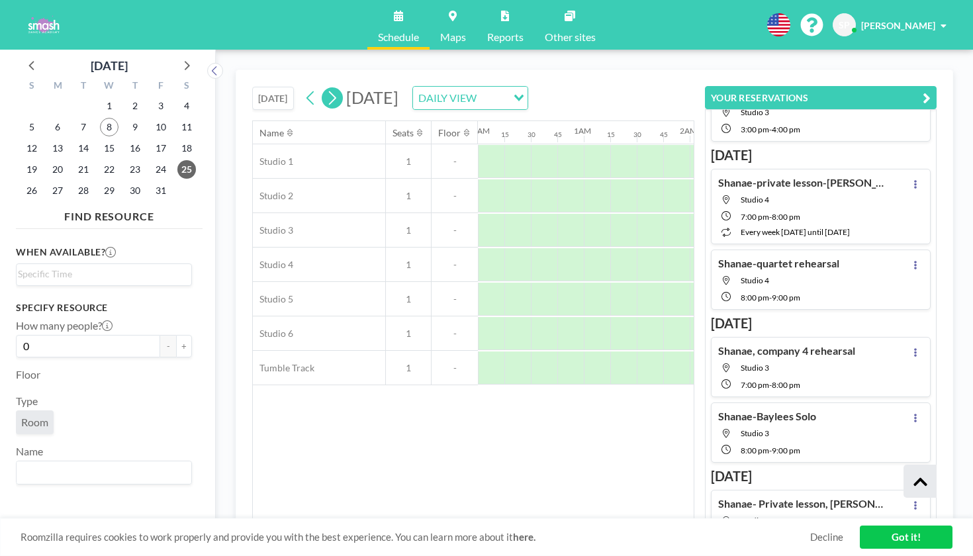
scroll to position [0, 666]
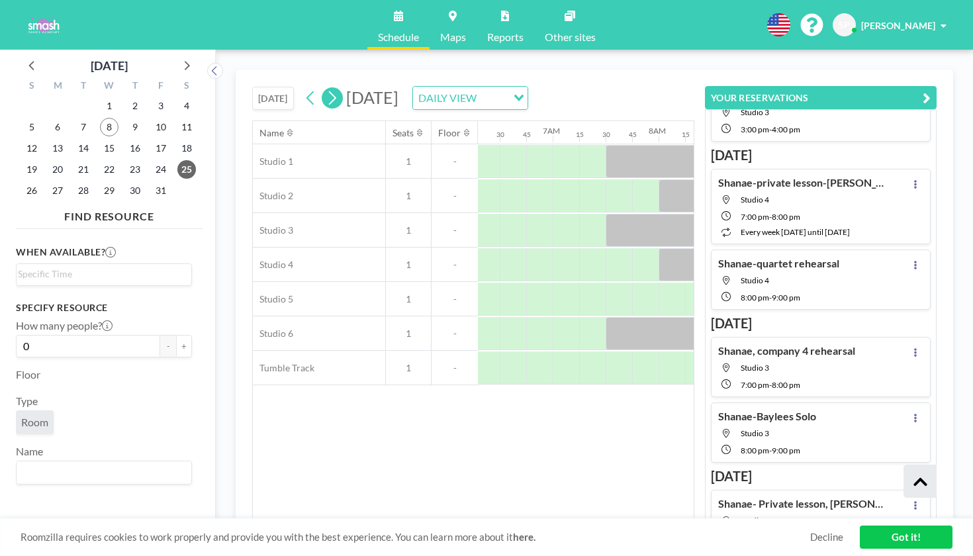
click at [326, 88] on icon at bounding box center [332, 98] width 13 height 20
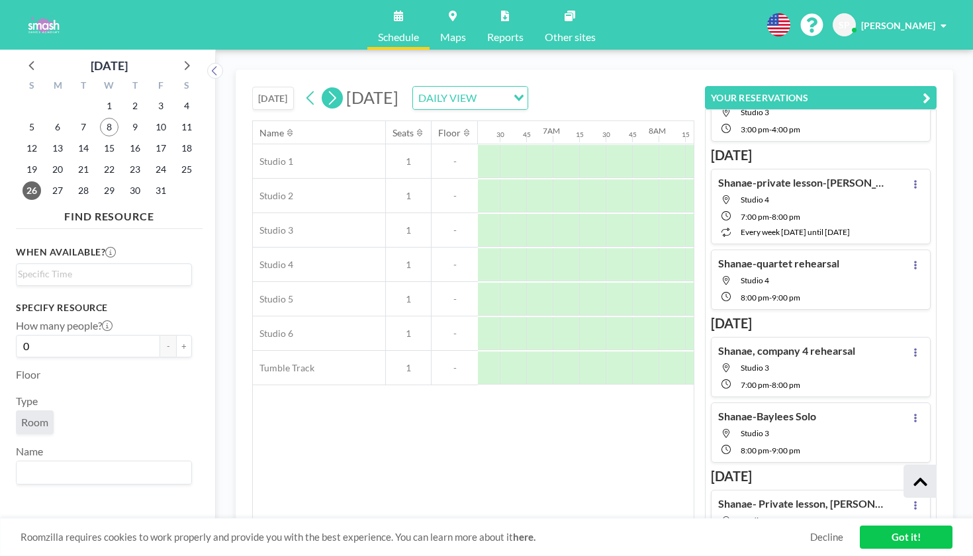
click at [326, 88] on icon at bounding box center [332, 98] width 13 height 20
click at [513, 407] on div "Name Seats Floor 12AM 15 30 45 1AM 15 30 45 2AM 15 30 45 3AM 15 30 45 4AM 15 30…" at bounding box center [473, 320] width 441 height 398
